Goal: Task Accomplishment & Management: Manage account settings

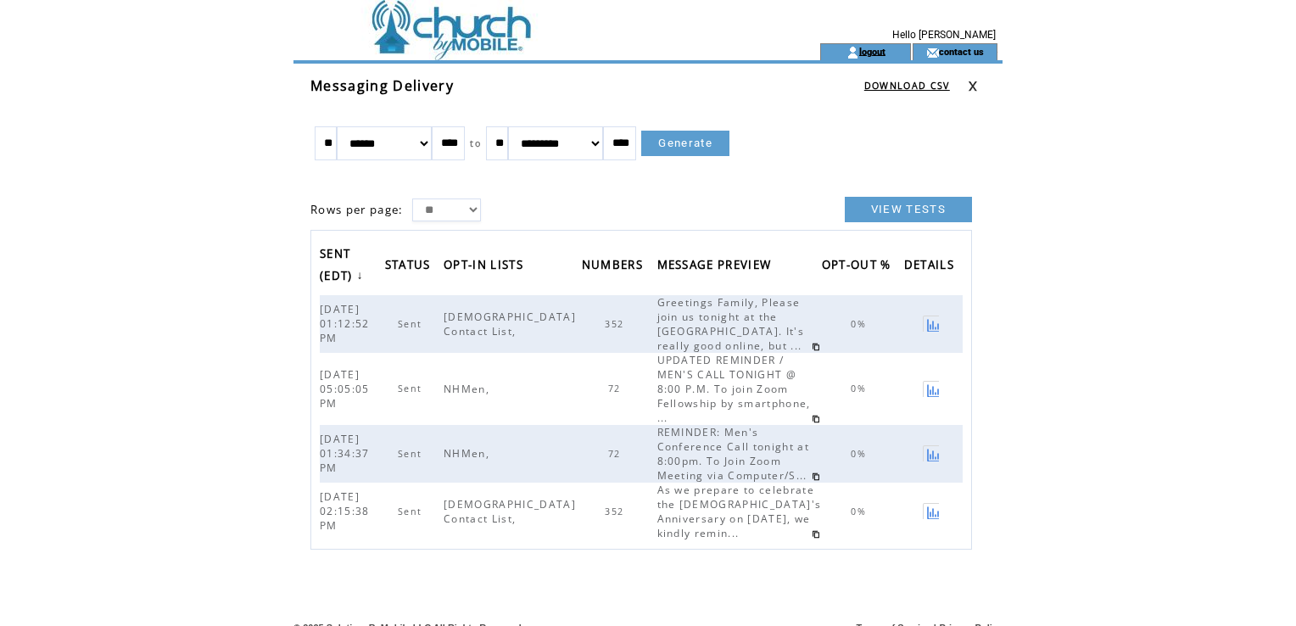
click at [874, 49] on link "logout" at bounding box center [873, 51] width 26 height 11
